Goal: Use online tool/utility: Utilize a website feature to perform a specific function

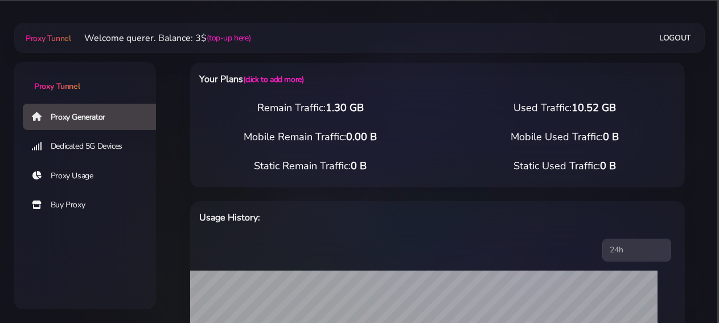
select select "DE"
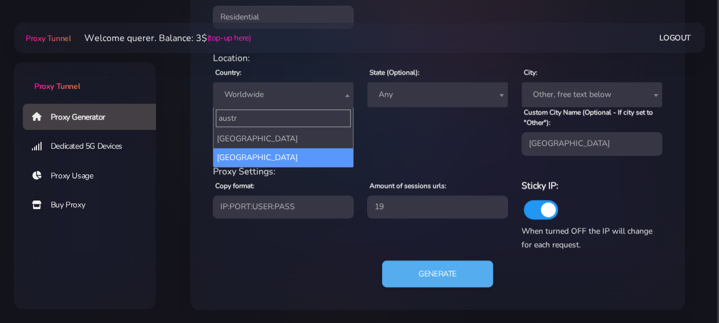
type input "austr"
select select "AU"
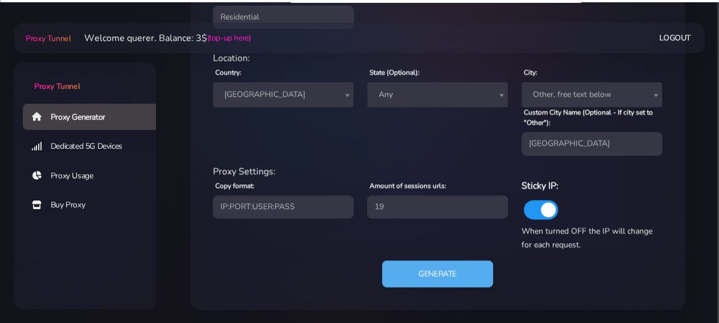
click at [438, 96] on span "Any" at bounding box center [437, 95] width 127 height 16
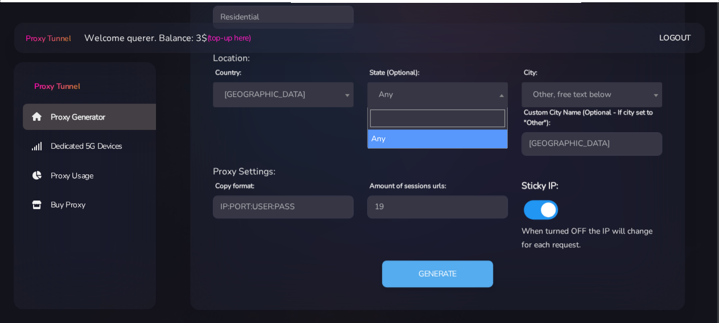
type input "n"
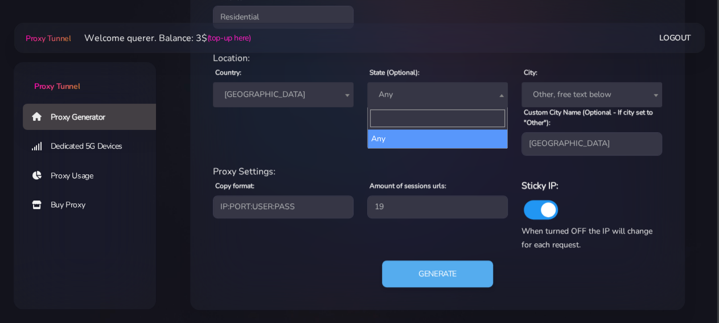
drag, startPoint x: 327, startPoint y: 128, endPoint x: 359, endPoint y: 125, distance: 32.6
click at [326, 128] on div "Country: Worldwide [GEOGRAPHIC_DATA] [GEOGRAPHIC_DATA] [GEOGRAPHIC_DATA] [GEOGR…" at bounding box center [283, 110] width 154 height 90
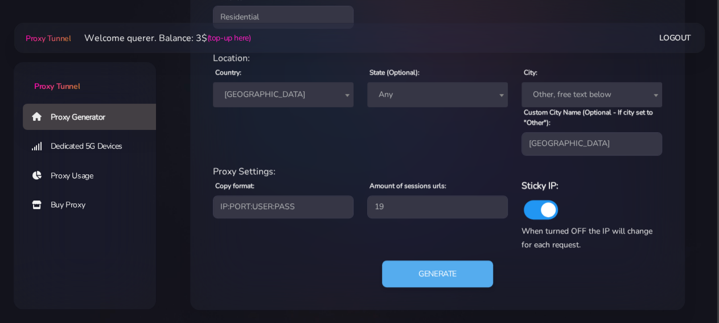
click at [479, 91] on span "Any" at bounding box center [437, 95] width 127 height 16
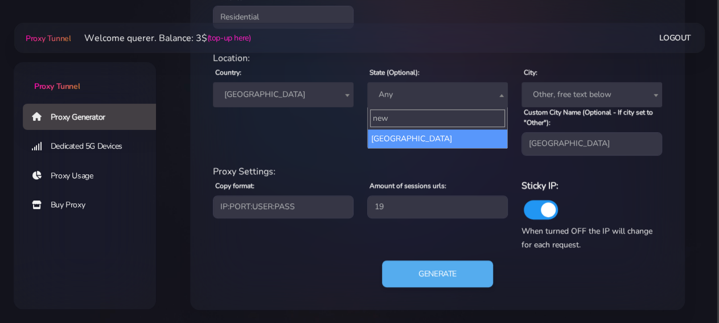
type input "new"
select select "[GEOGRAPHIC_DATA]"
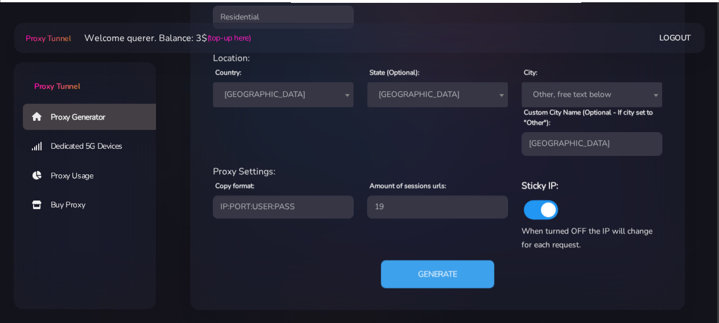
click at [467, 281] on button "Generate" at bounding box center [437, 274] width 113 height 28
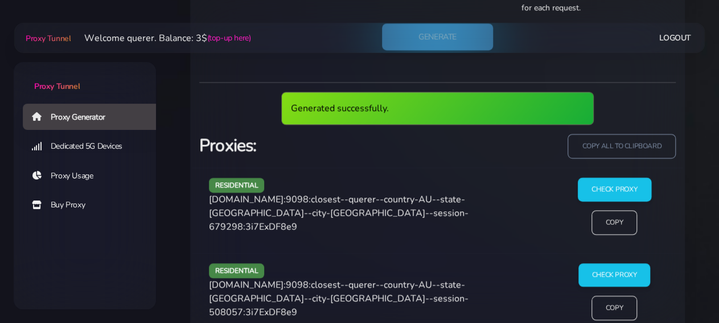
click at [630, 193] on input "Check Proxy" at bounding box center [613, 190] width 73 height 24
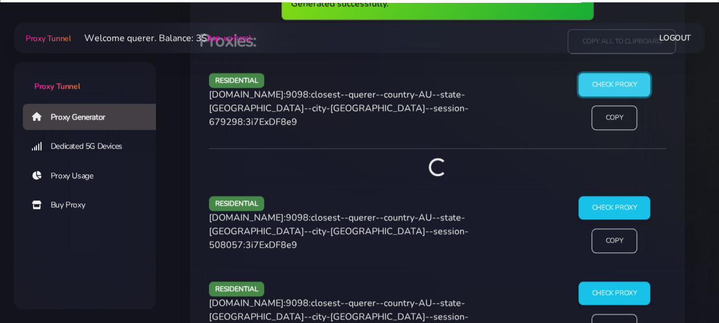
scroll to position [788, 0]
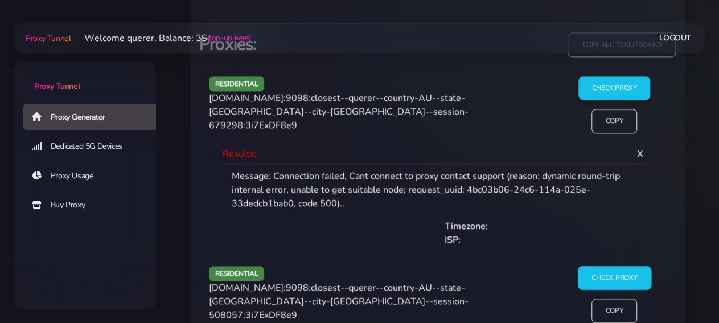
click at [617, 276] on input "Check Proxy" at bounding box center [613, 278] width 73 height 24
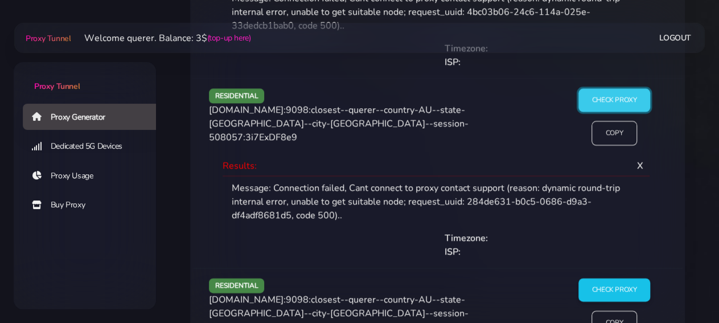
scroll to position [1143, 0]
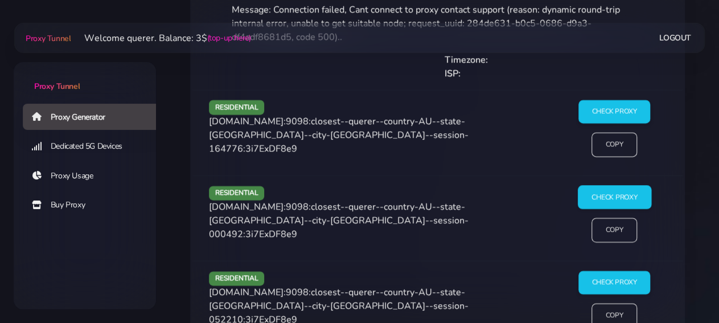
click at [613, 202] on input "Check Proxy" at bounding box center [613, 198] width 73 height 24
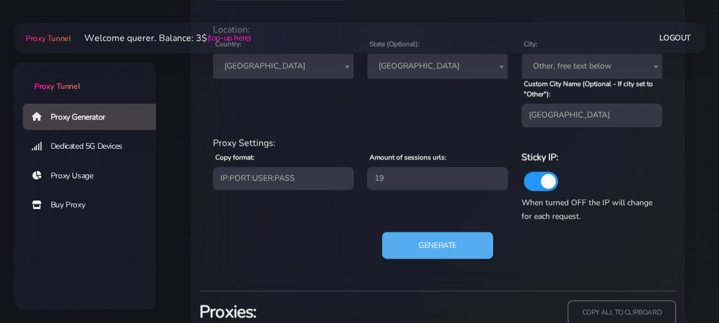
scroll to position [492, 0]
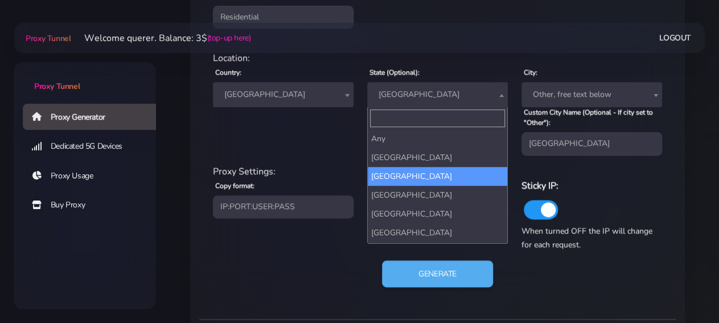
click at [430, 93] on span "[GEOGRAPHIC_DATA]" at bounding box center [437, 95] width 127 height 16
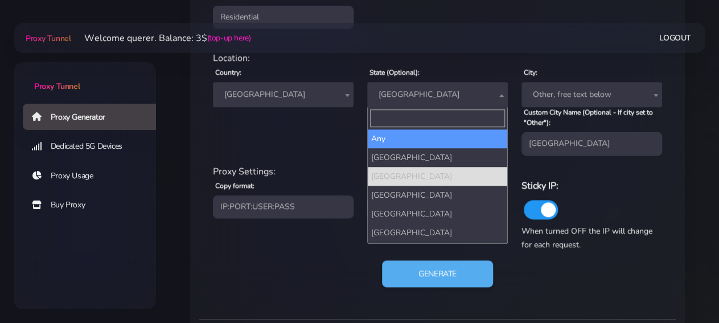
select select
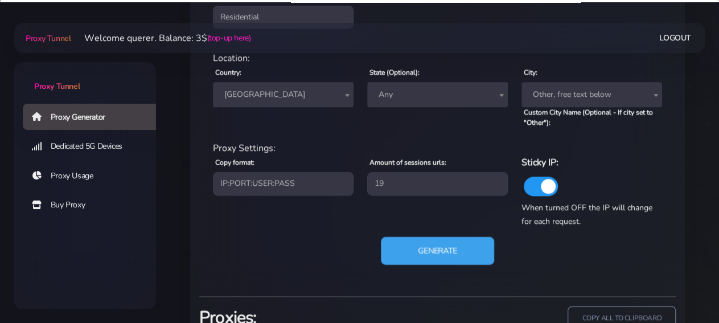
click at [448, 237] on button "Generate" at bounding box center [437, 251] width 113 height 28
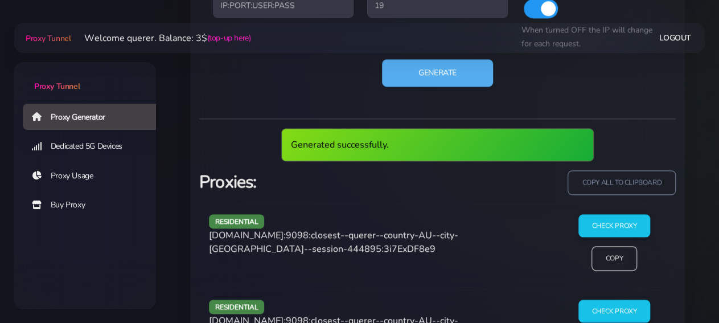
click at [613, 212] on div "residential [DOMAIN_NAME]:9098:closest--querer--country-AU--city-[GEOGRAPHIC_DA…" at bounding box center [437, 246] width 490 height 85
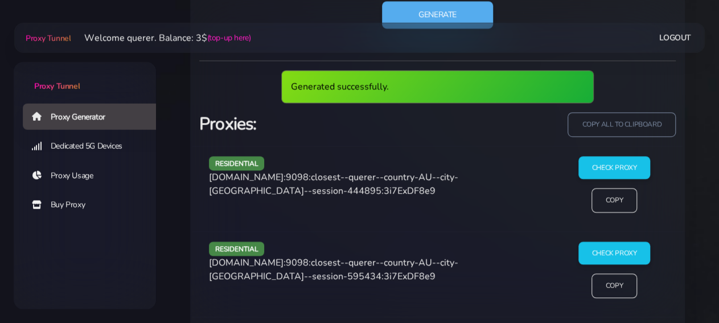
scroll to position [788, 0]
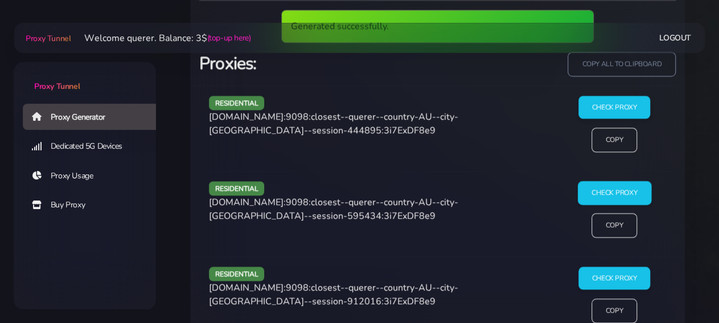
click at [614, 200] on input "Check Proxy" at bounding box center [613, 192] width 73 height 24
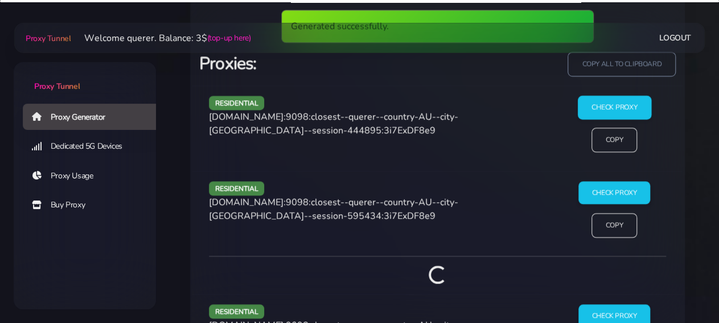
click at [614, 104] on input "Check Proxy" at bounding box center [613, 107] width 73 height 24
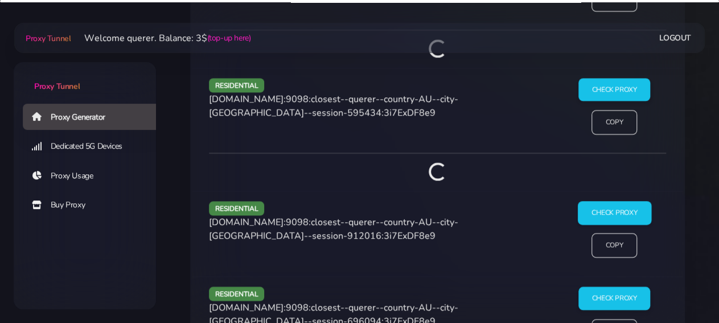
scroll to position [966, 0]
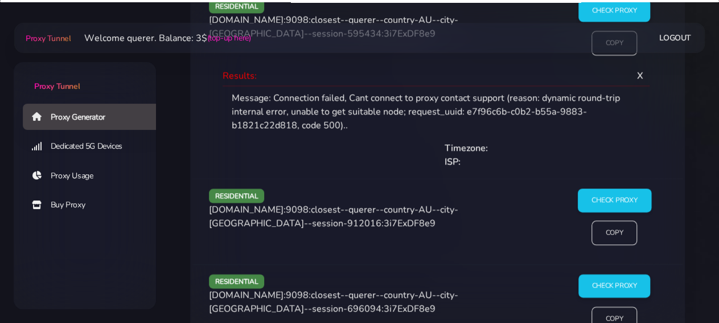
click at [631, 193] on input "Check Proxy" at bounding box center [613, 200] width 73 height 24
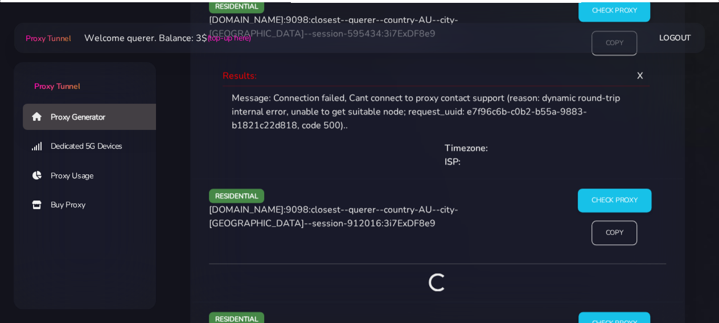
scroll to position [1202, 0]
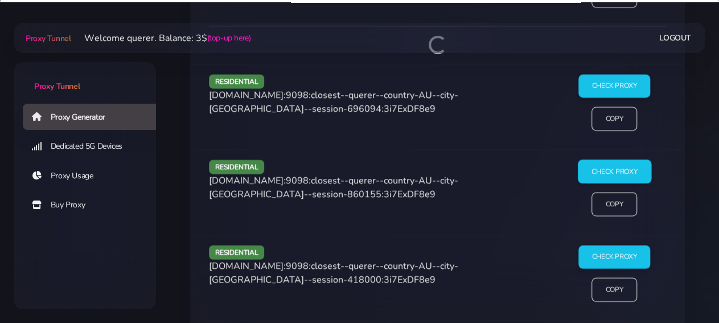
click at [617, 170] on input "Check Proxy" at bounding box center [613, 171] width 73 height 24
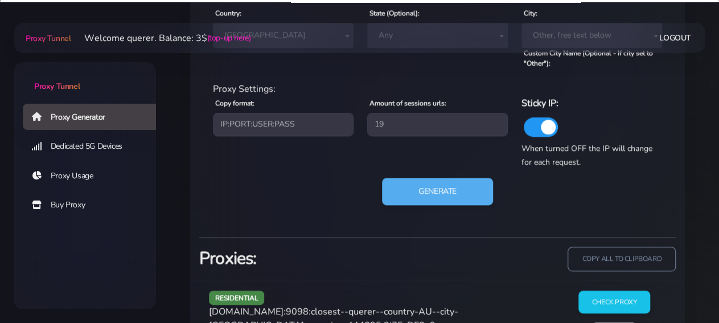
scroll to position [373, 0]
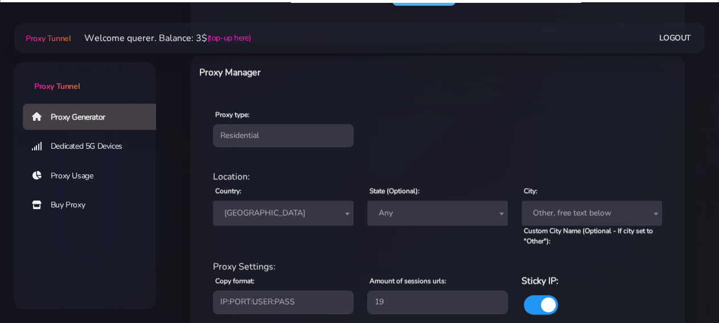
click at [577, 210] on span "Other, free text below" at bounding box center [591, 213] width 127 height 16
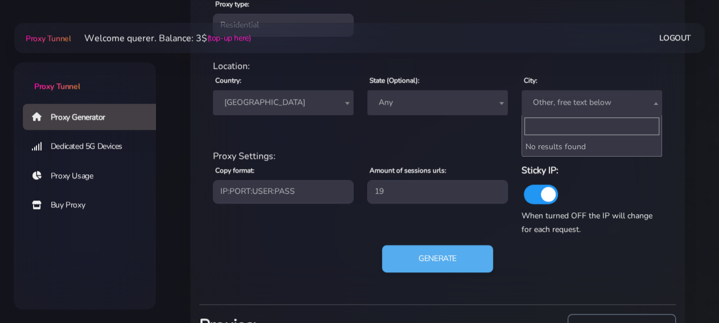
scroll to position [492, 0]
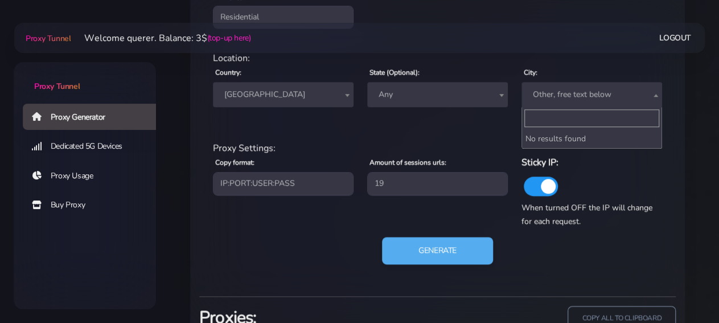
click at [458, 145] on div "Proxy Settings:" at bounding box center [437, 148] width 463 height 14
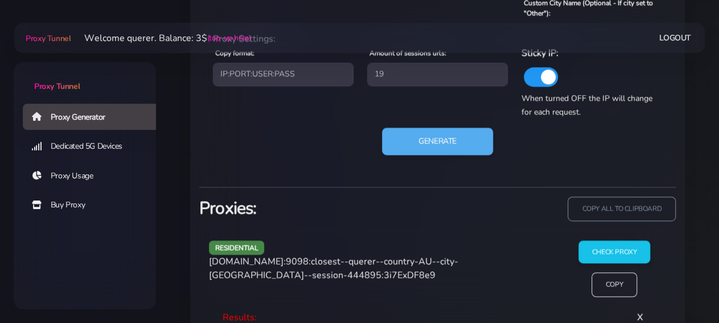
scroll to position [551, 0]
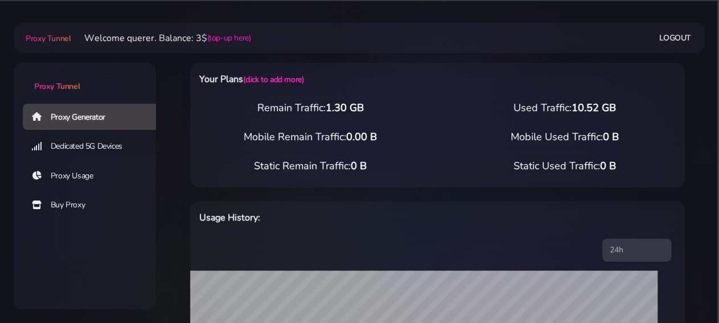
click at [216, 179] on div "Static Remain Traffic: 0 B Static Used Traffic: 0 B" at bounding box center [437, 172] width 508 height 29
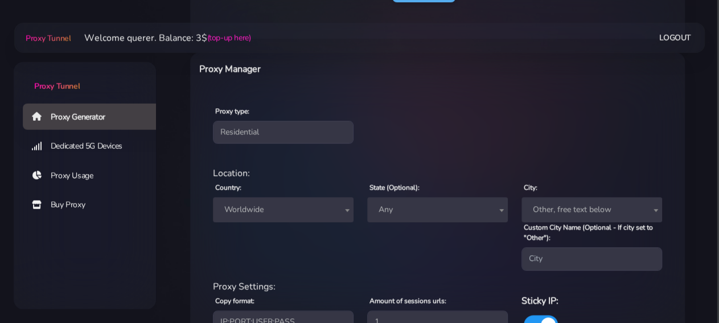
scroll to position [414, 0]
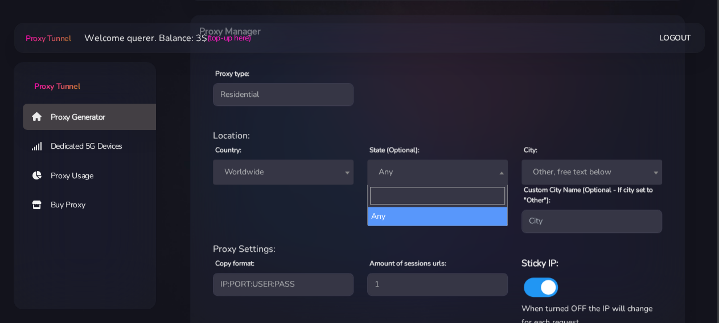
click at [452, 175] on span "Any" at bounding box center [437, 172] width 127 height 16
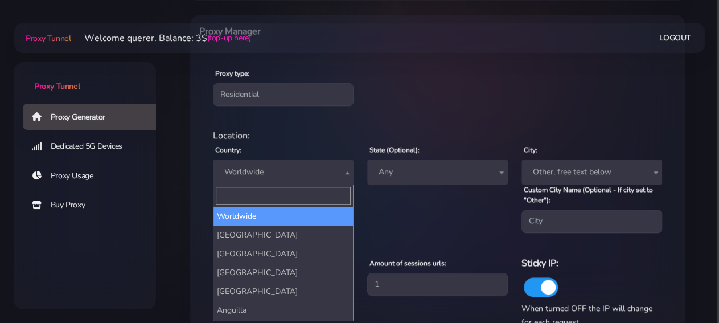
click at [322, 175] on span "Worldwide" at bounding box center [283, 172] width 127 height 16
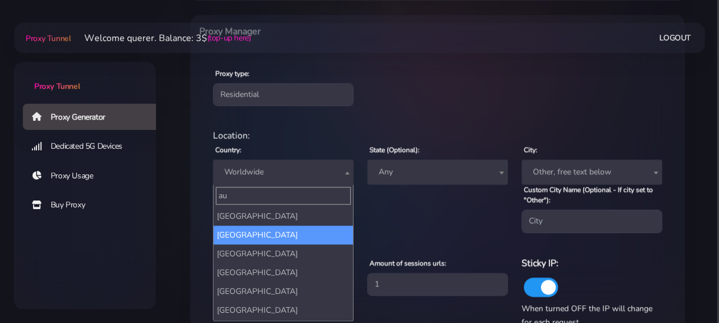
type input "au"
select select "AU"
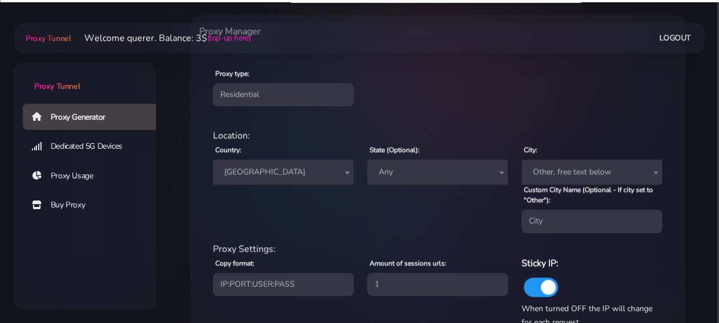
click at [424, 175] on span "Any" at bounding box center [437, 172] width 127 height 16
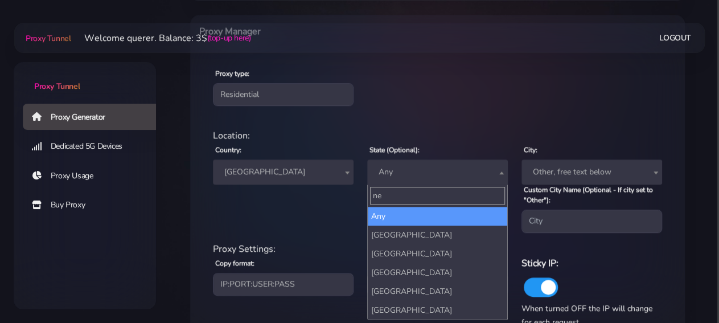
type input "new"
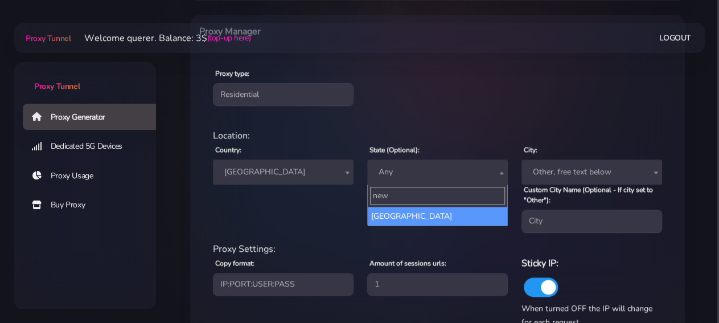
select select "[GEOGRAPHIC_DATA]"
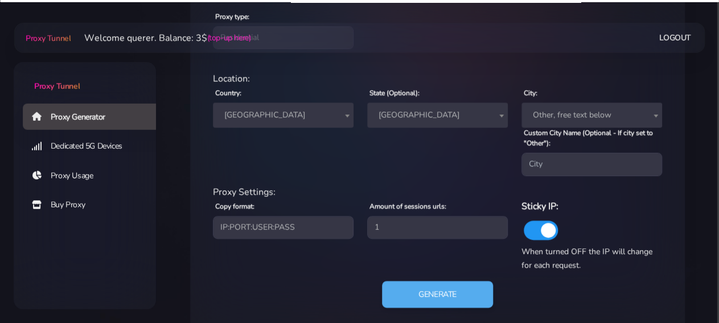
scroll to position [492, 0]
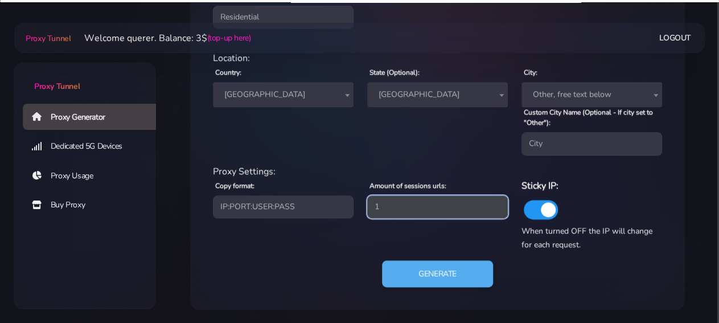
click at [449, 207] on input "1" at bounding box center [437, 206] width 141 height 23
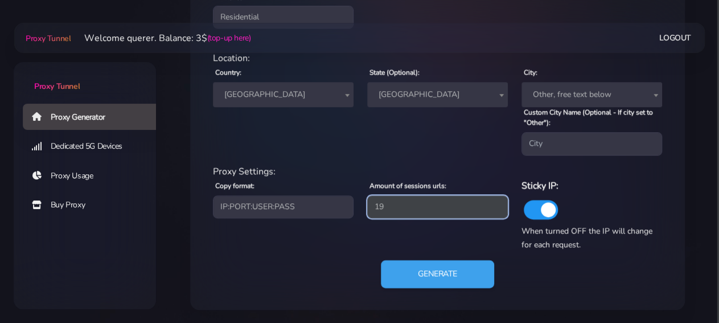
type input "19"
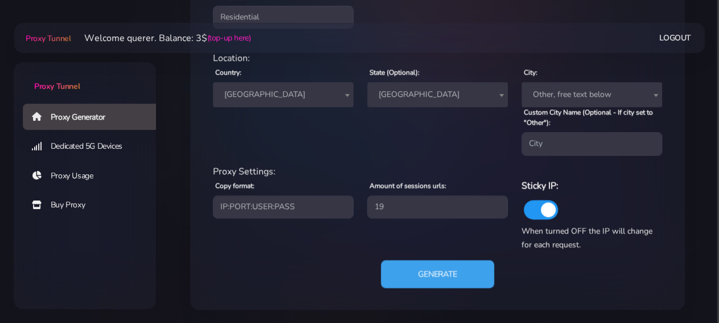
click at [448, 268] on button "Generate" at bounding box center [437, 274] width 113 height 28
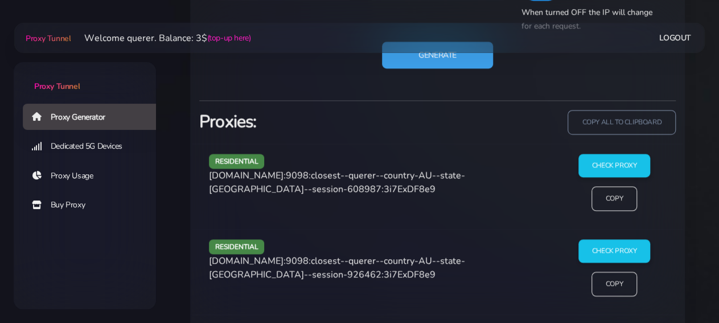
scroll to position [729, 0]
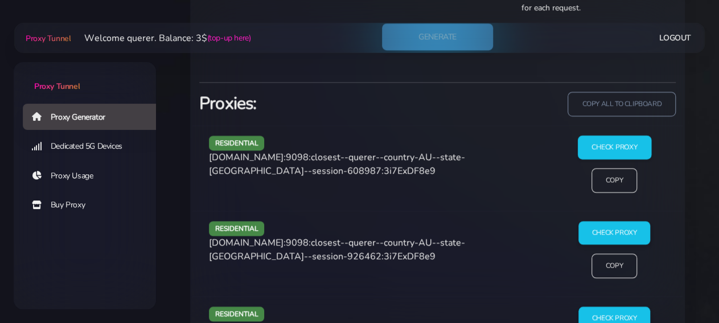
click at [614, 150] on input "Check Proxy" at bounding box center [613, 147] width 73 height 24
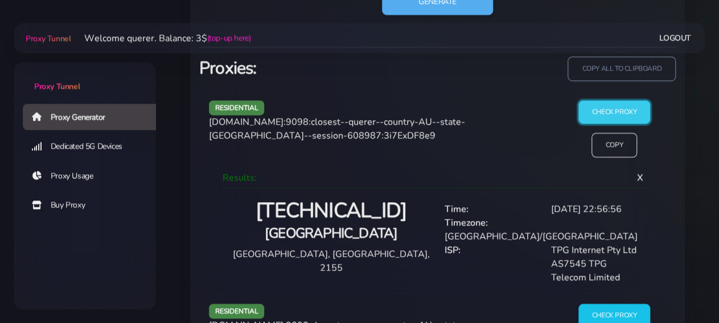
scroll to position [788, 0]
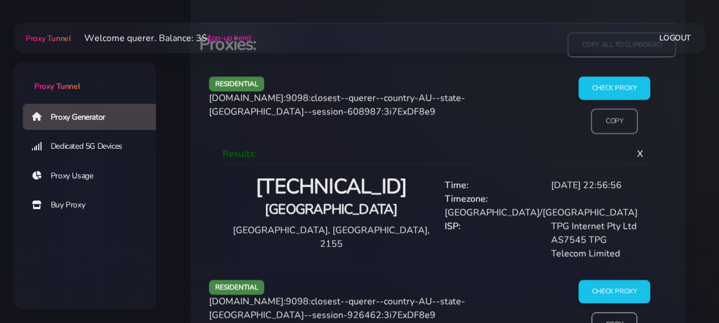
click at [615, 121] on input "Copy" at bounding box center [614, 120] width 47 height 25
click at [611, 280] on input "Check Proxy" at bounding box center [613, 292] width 73 height 24
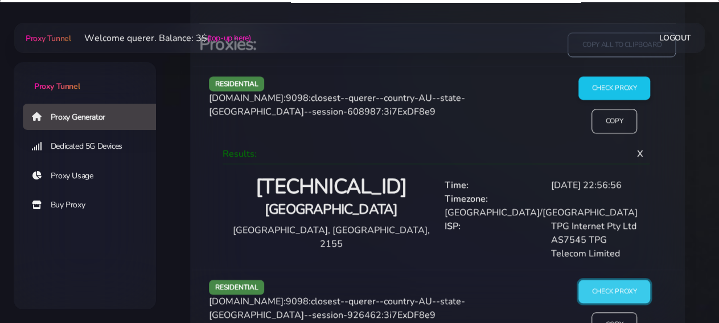
scroll to position [966, 0]
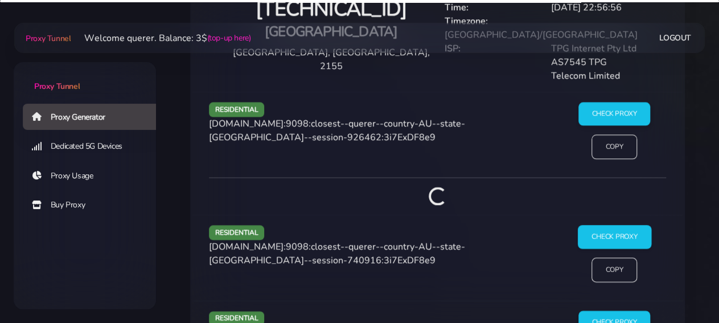
click at [619, 230] on input "Check Proxy" at bounding box center [613, 237] width 73 height 24
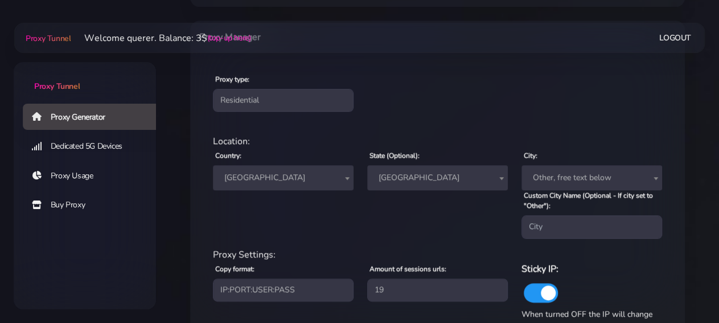
scroll to position [492, 0]
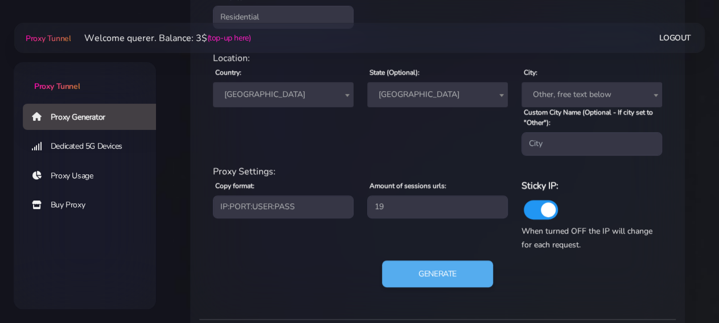
click at [417, 93] on span "[GEOGRAPHIC_DATA]" at bounding box center [437, 95] width 127 height 16
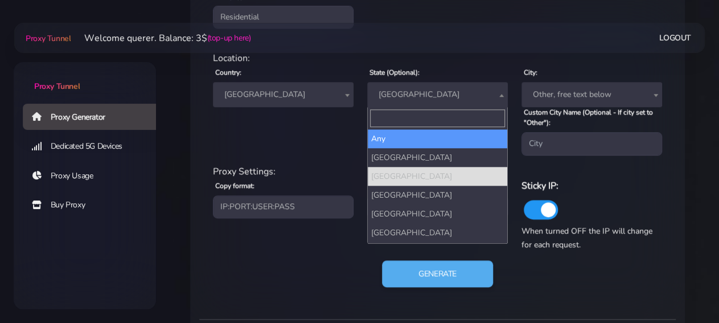
select select
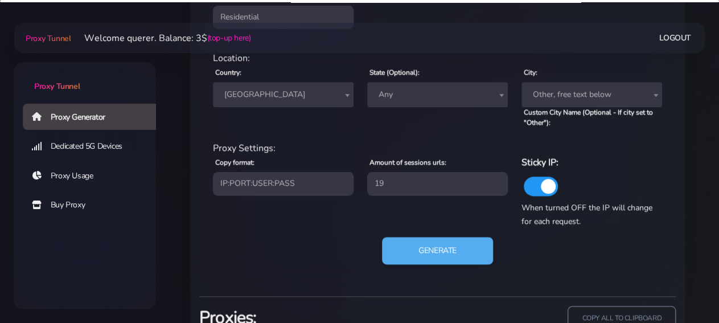
click at [445, 273] on div "Generate" at bounding box center [437, 255] width 463 height 36
click at [454, 253] on button "Generate" at bounding box center [437, 250] width 111 height 27
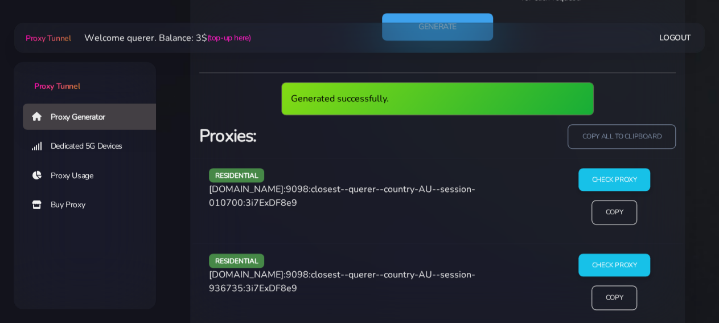
scroll to position [711, 0]
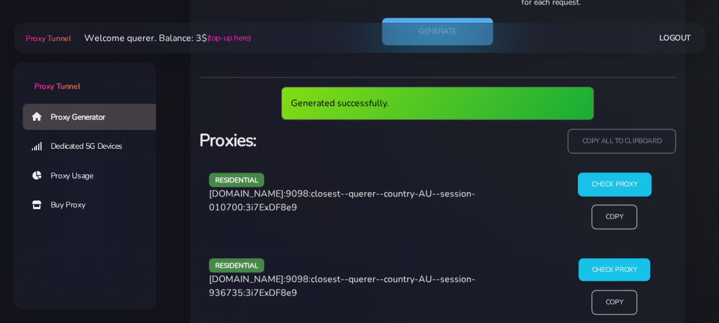
click at [606, 183] on input "Check Proxy" at bounding box center [613, 184] width 73 height 24
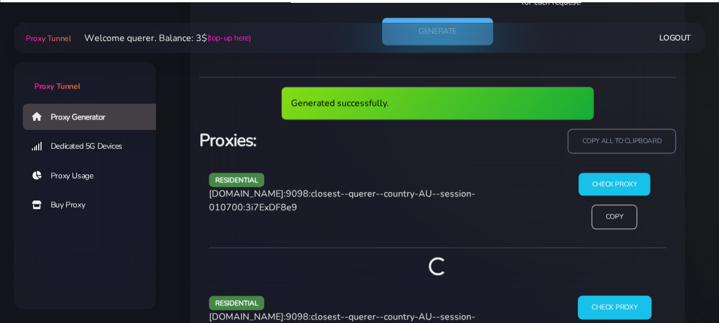
click at [613, 305] on input "Check Proxy" at bounding box center [613, 307] width 73 height 24
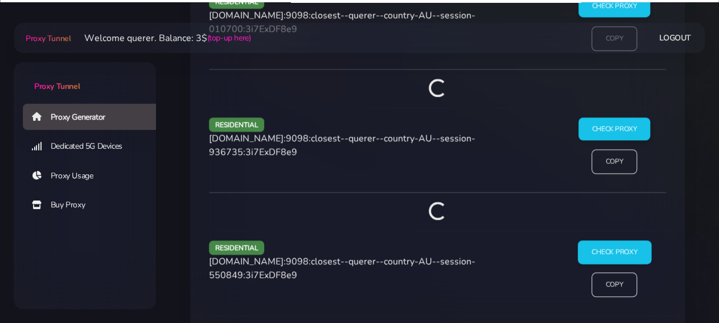
click at [626, 243] on input "Check Proxy" at bounding box center [613, 252] width 73 height 24
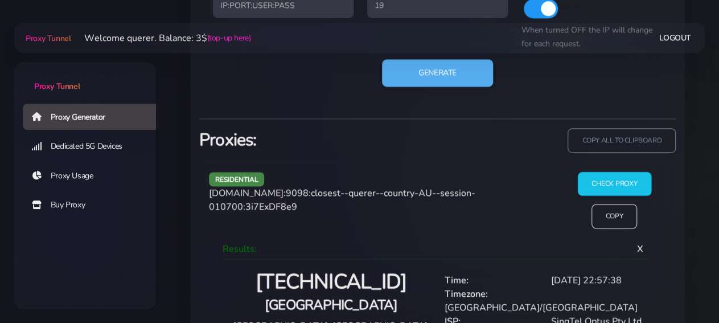
click at [604, 193] on input "Check Proxy" at bounding box center [613, 183] width 73 height 24
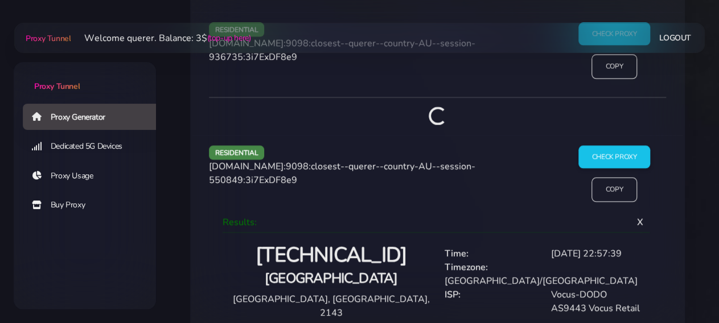
scroll to position [1025, 0]
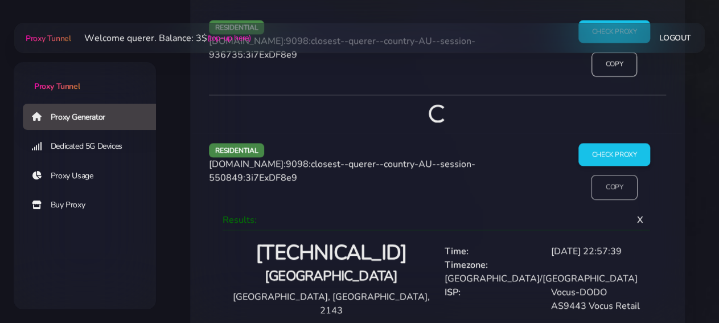
click at [609, 178] on input "Copy" at bounding box center [614, 187] width 47 height 25
